Goal: Information Seeking & Learning: Learn about a topic

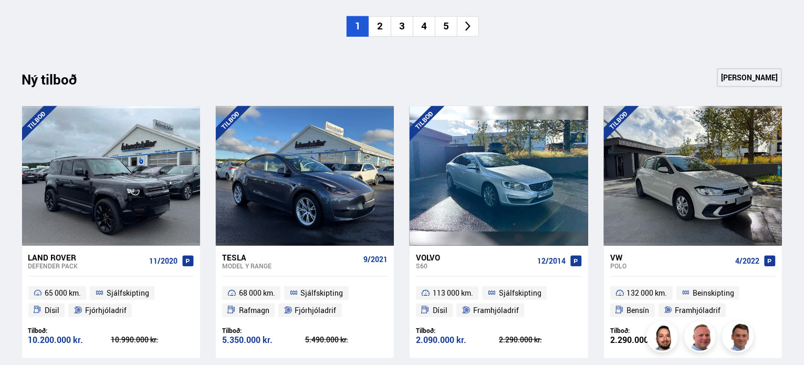
scroll to position [1084, 0]
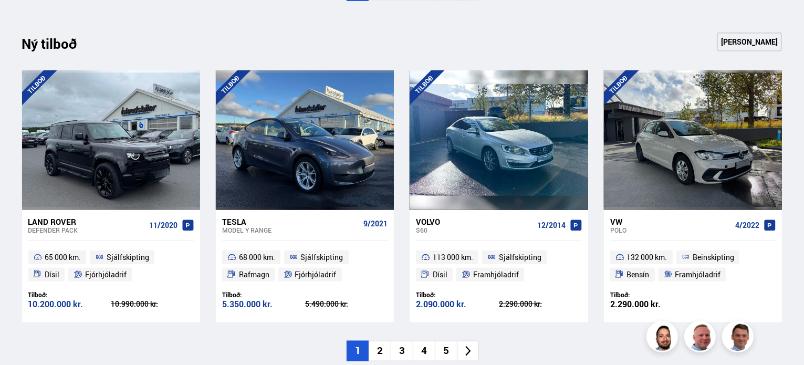
click at [379, 355] on li "2" at bounding box center [380, 351] width 22 height 20
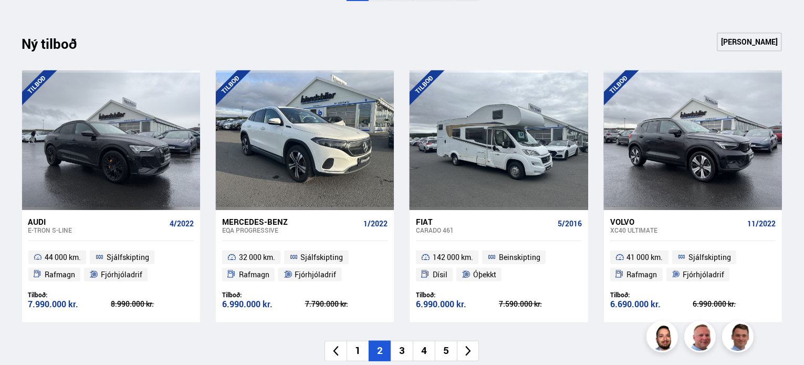
click at [385, 336] on div "Ný tilboð Sjá meira [GEOGRAPHIC_DATA] Audi e-tron S-LINE 4/2022 44 000 km. Sjál…" at bounding box center [402, 197] width 777 height 329
click at [398, 344] on li "3" at bounding box center [402, 351] width 22 height 20
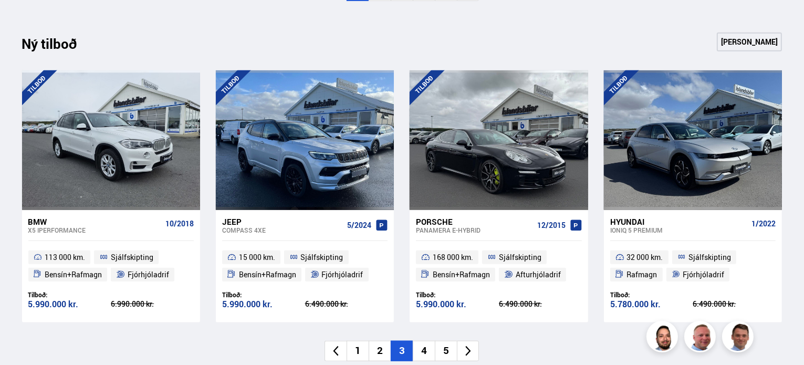
click at [419, 352] on li "4" at bounding box center [424, 351] width 22 height 20
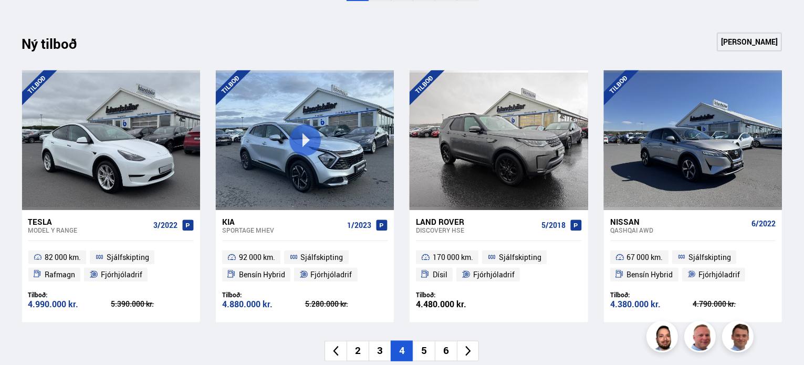
click at [422, 347] on li "5" at bounding box center [424, 351] width 22 height 20
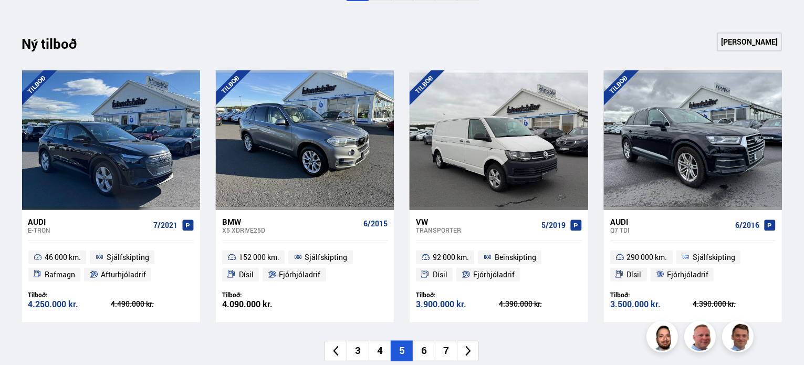
click at [427, 349] on li "6" at bounding box center [424, 351] width 22 height 20
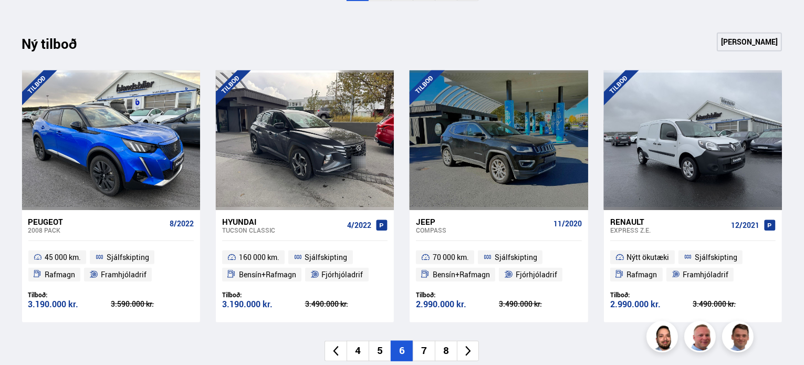
click at [435, 352] on li "8" at bounding box center [446, 351] width 22 height 20
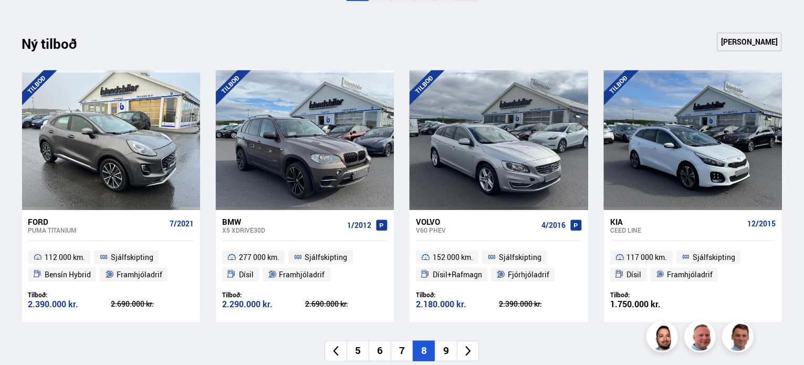
click at [450, 350] on li "9" at bounding box center [446, 351] width 22 height 20
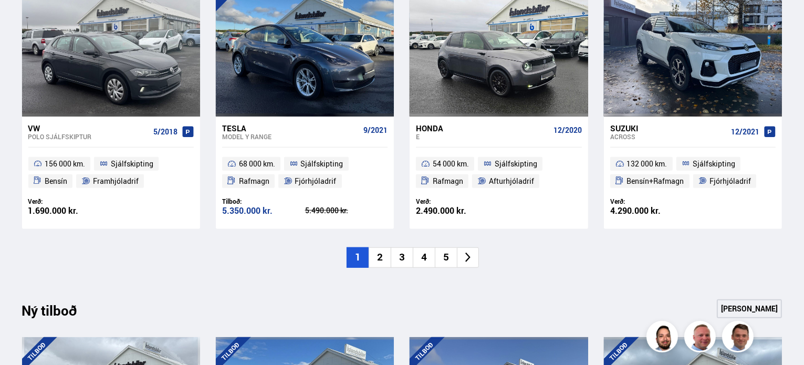
scroll to position [0, 0]
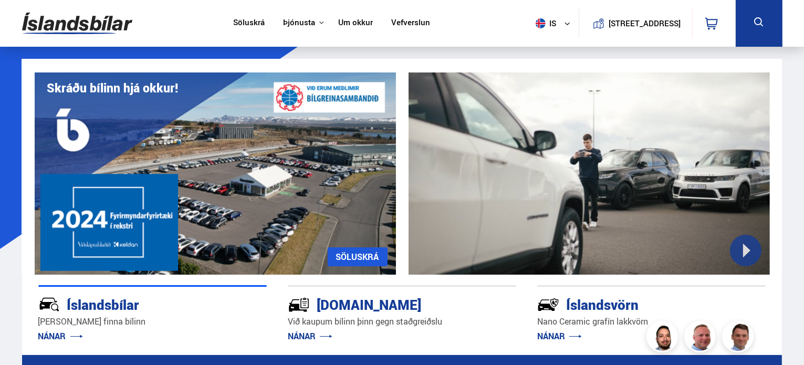
click at [360, 26] on link "Um okkur" at bounding box center [355, 23] width 35 height 11
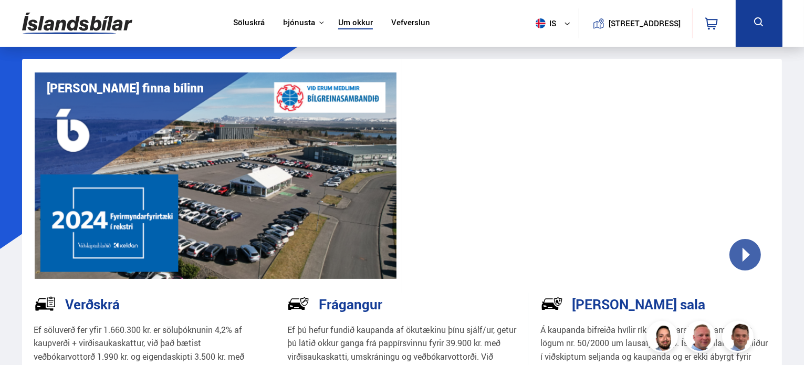
click at [246, 20] on link "Söluskrá" at bounding box center [249, 23] width 32 height 11
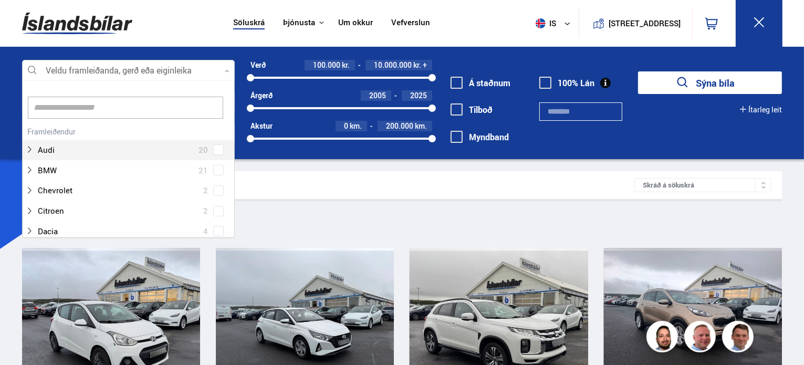
click at [186, 68] on div at bounding box center [128, 70] width 213 height 21
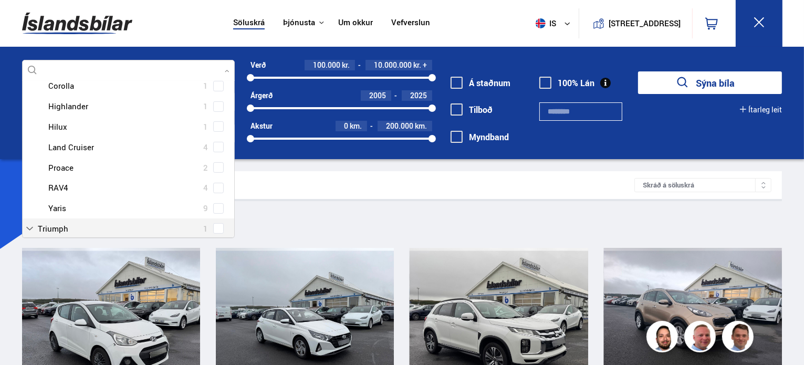
scroll to position [380, 0]
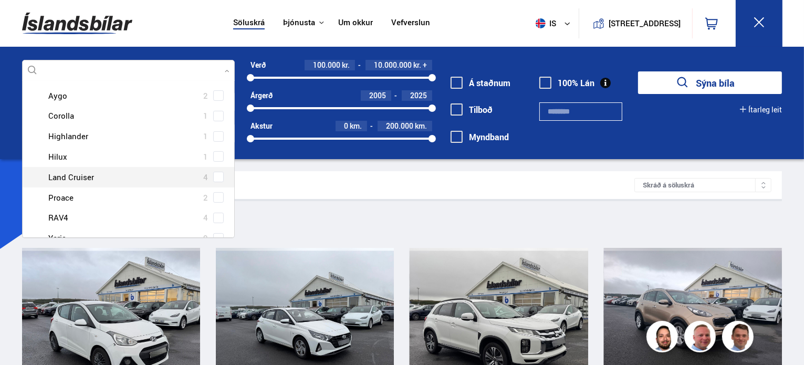
click at [78, 179] on div at bounding box center [138, 177] width 185 height 15
click at [82, 178] on div at bounding box center [138, 177] width 185 height 15
click at [221, 179] on span at bounding box center [218, 177] width 11 height 11
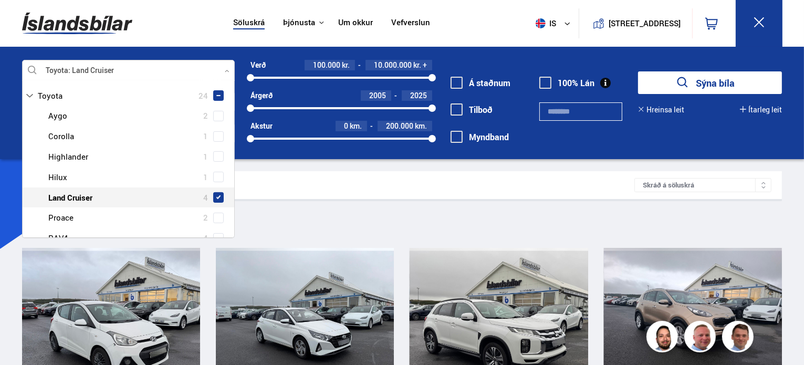
scroll to position [400, 0]
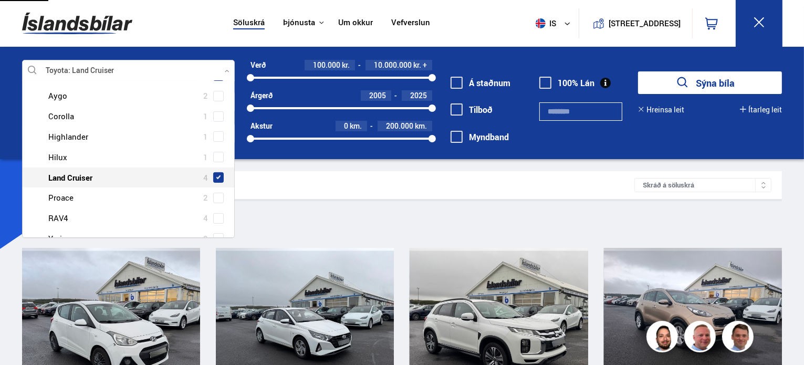
type input "**"
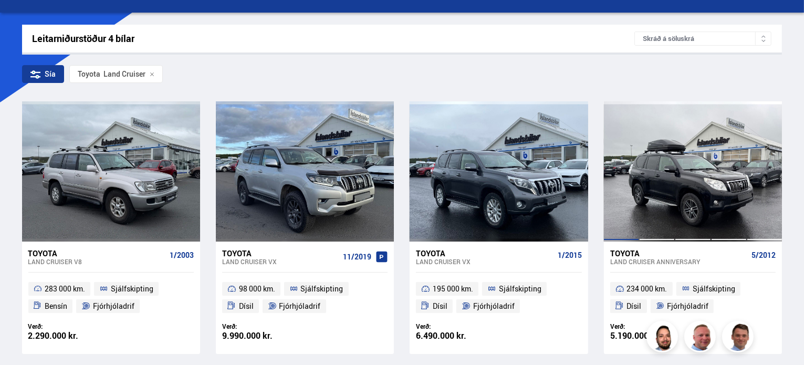
scroll to position [158, 0]
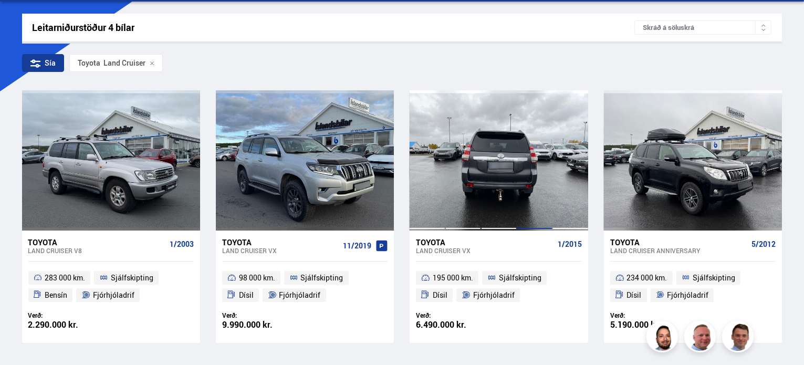
click at [531, 186] on div at bounding box center [535, 160] width 36 height 140
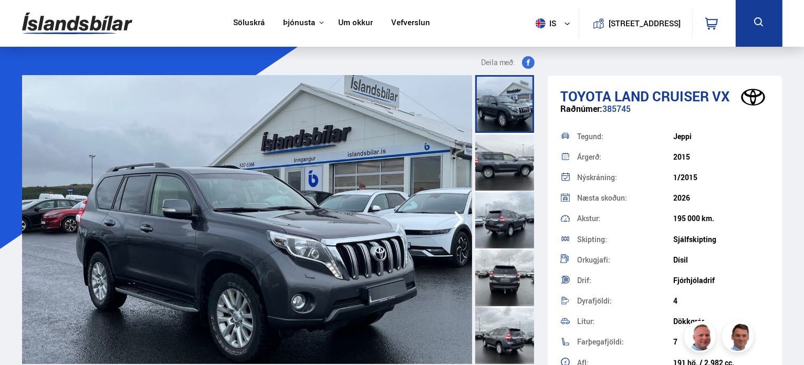
click at [367, 261] on img at bounding box center [247, 219] width 450 height 289
click at [302, 257] on img at bounding box center [247, 219] width 450 height 289
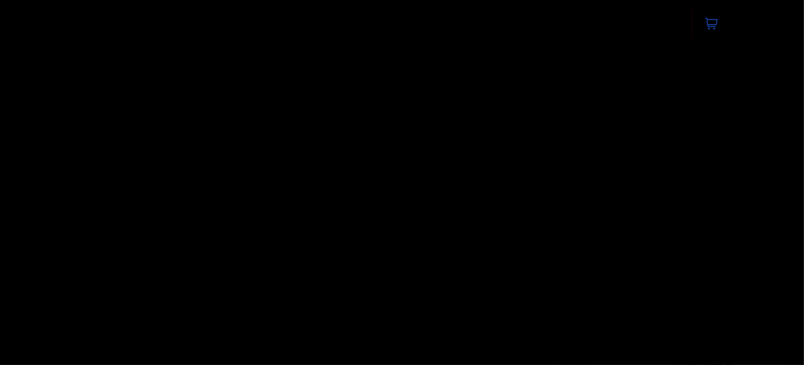
click at [305, 253] on img at bounding box center [402, 182] width 228 height 183
